Goal: Find specific page/section: Find specific page/section

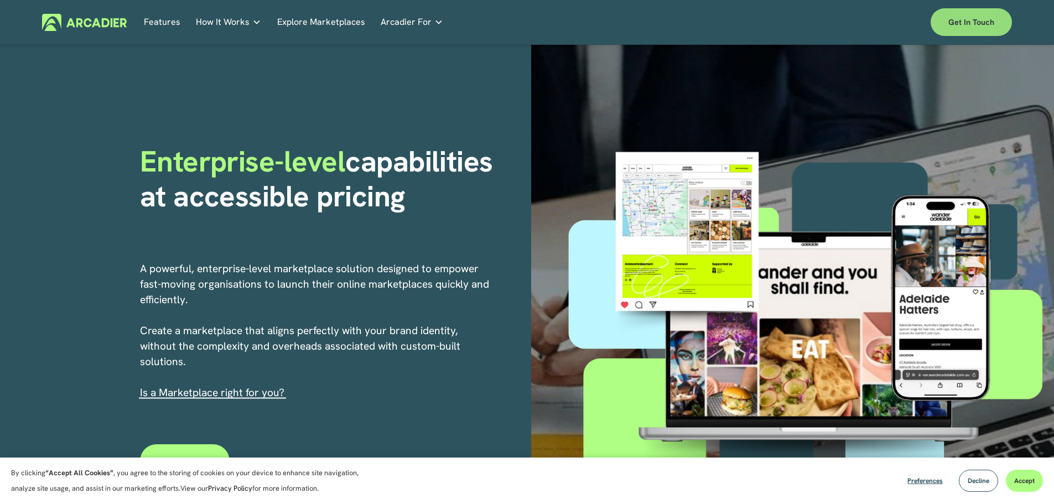
click at [988, 17] on link "Get in touch" at bounding box center [971, 22] width 81 height 28
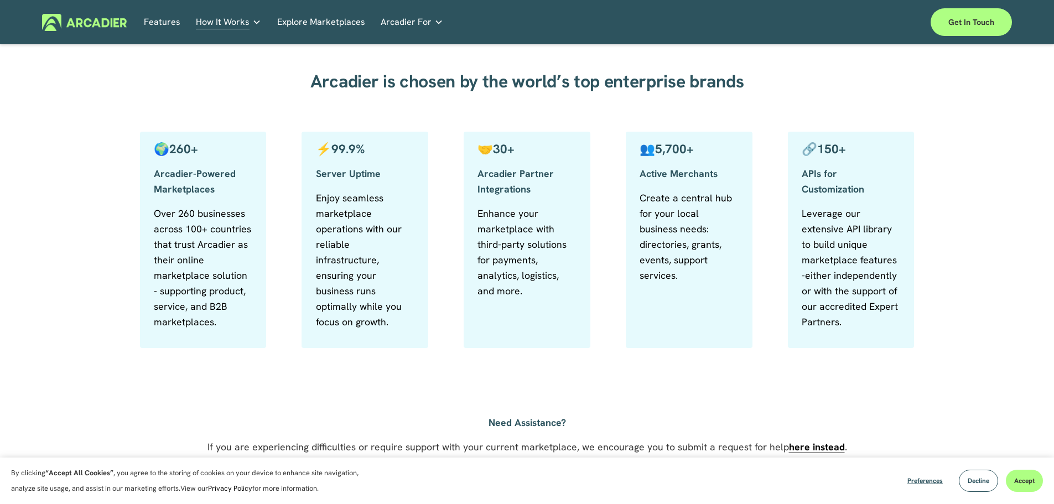
scroll to position [590, 0]
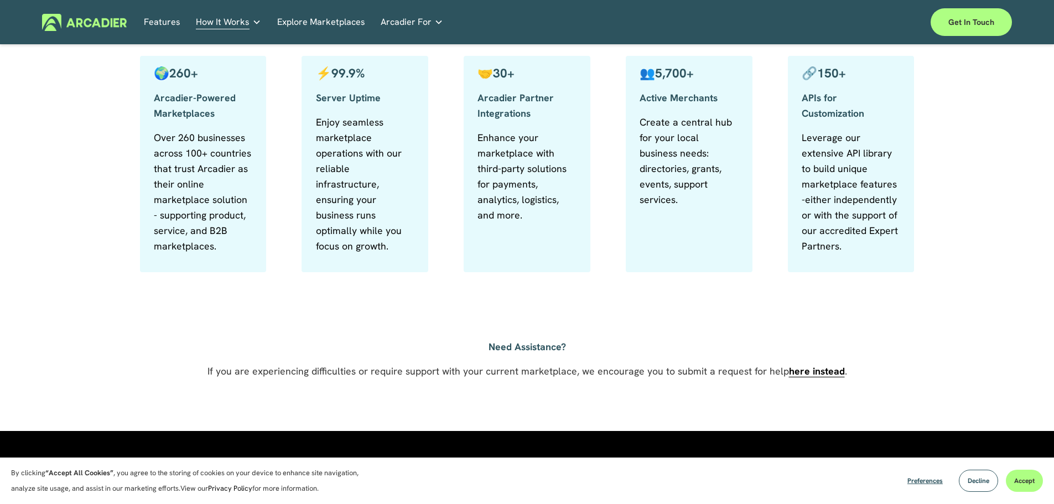
click at [312, 18] on link "Explore Marketplaces" at bounding box center [321, 22] width 88 height 17
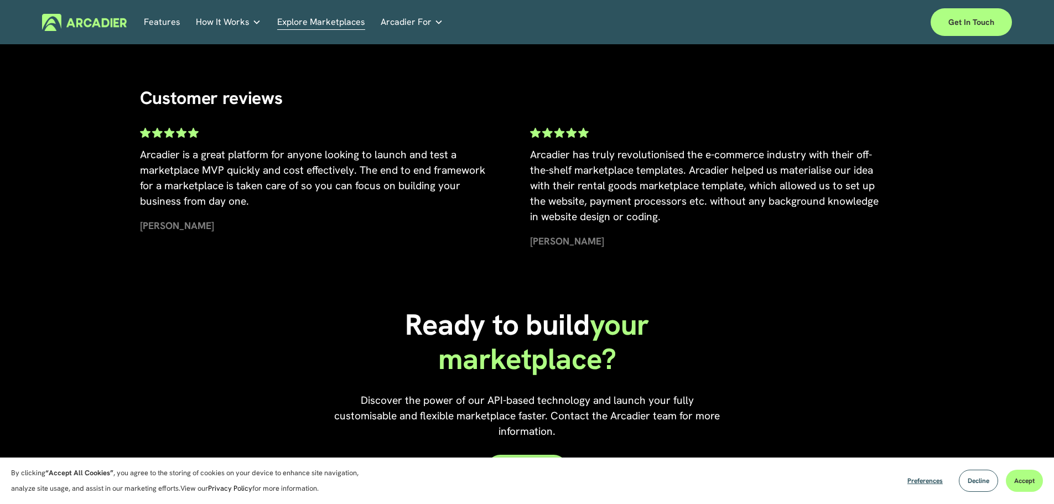
scroll to position [2089, 0]
